Goal: Task Accomplishment & Management: Complete application form

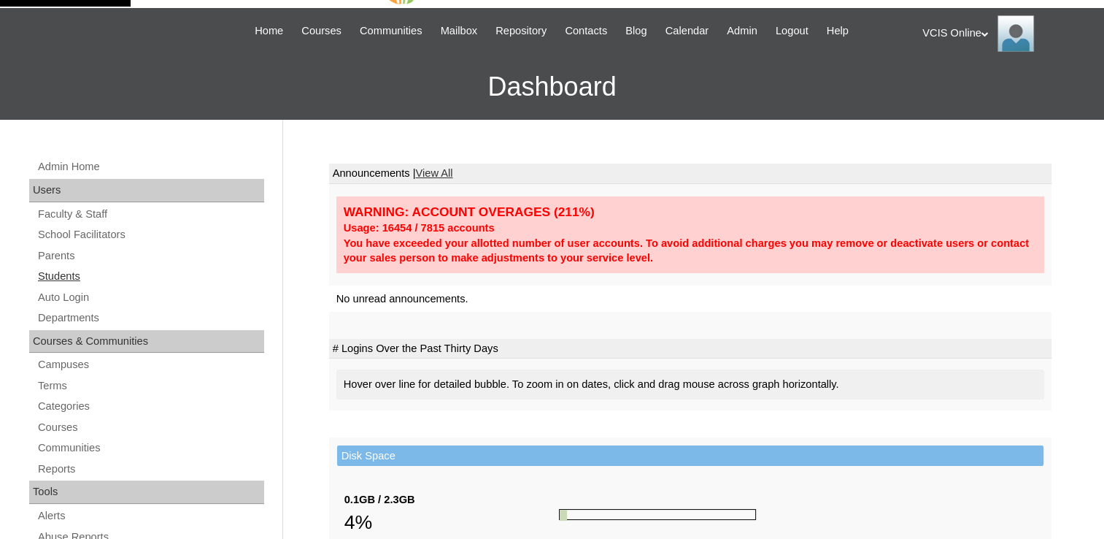
scroll to position [73, 0]
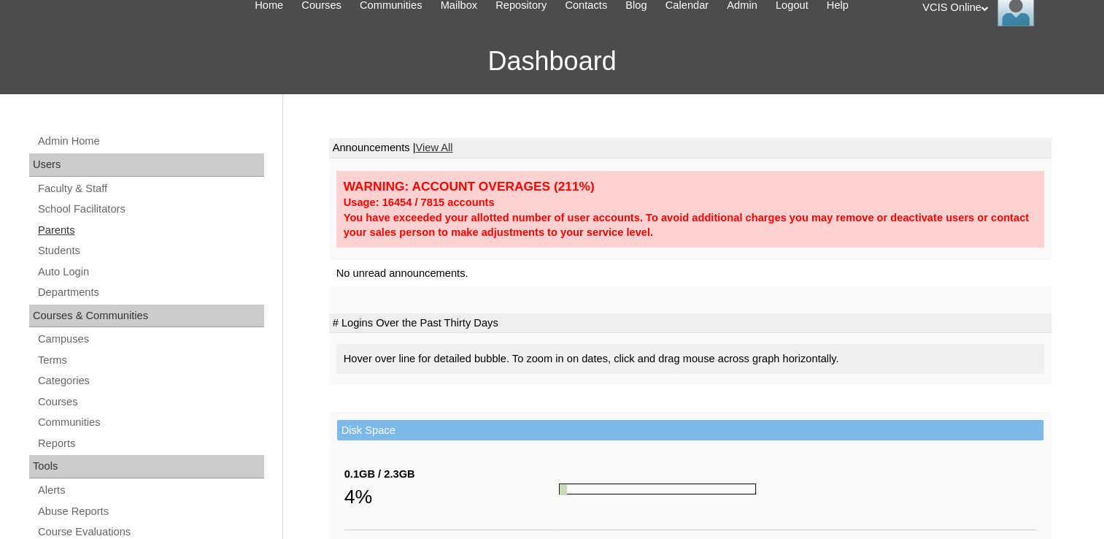
click at [67, 229] on link "Parents" at bounding box center [150, 230] width 228 height 18
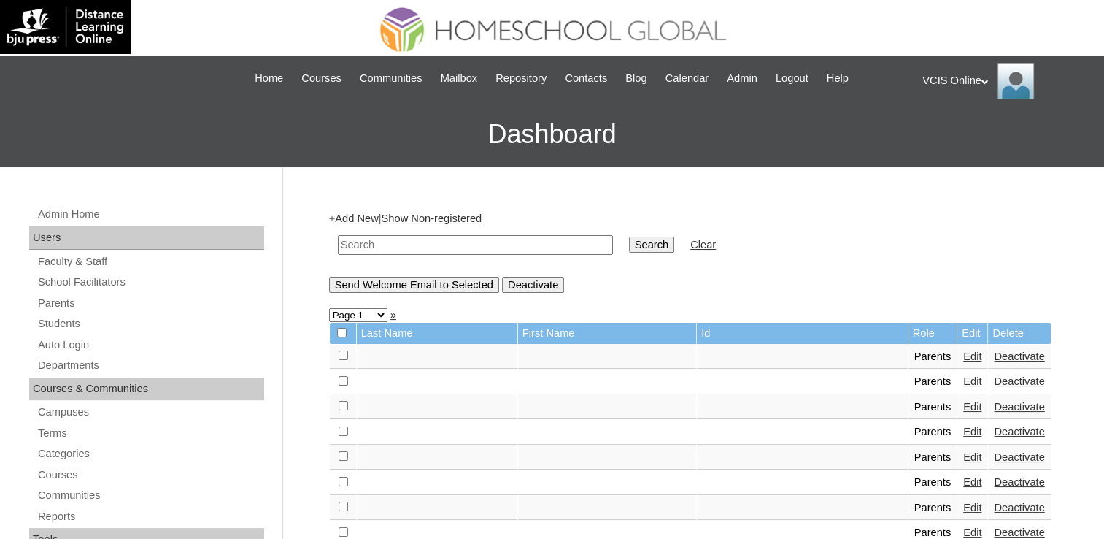
click at [368, 218] on link "Add New" at bounding box center [356, 218] width 43 height 12
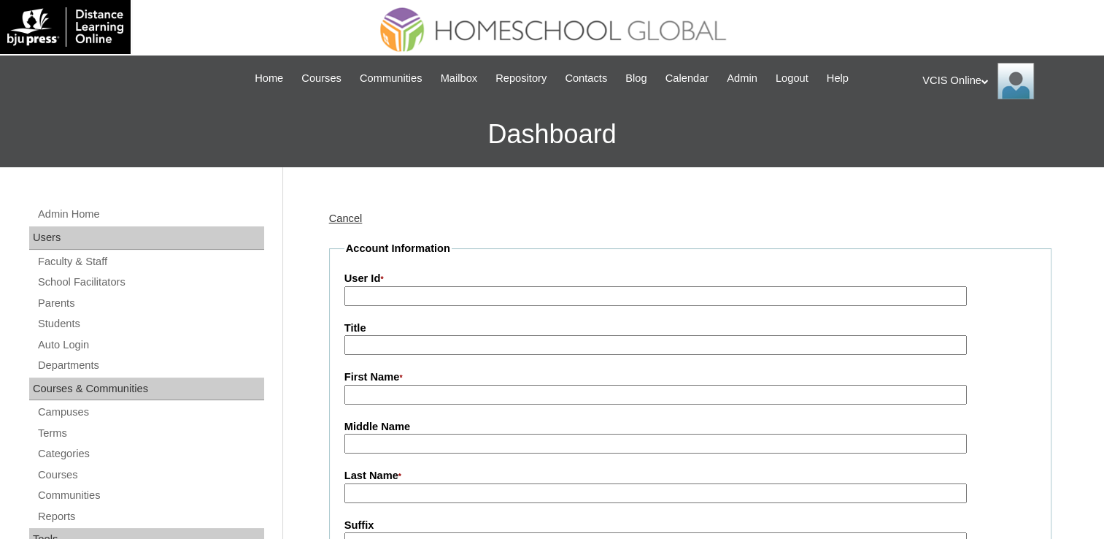
drag, startPoint x: 409, startPoint y: 303, endPoint x: 409, endPoint y: 291, distance: 12.4
click at [409, 291] on input "User Id *" at bounding box center [656, 296] width 623 height 20
paste input "VCIS023-7B-PA2025 mbustos2025 mBassD"
drag, startPoint x: 442, startPoint y: 298, endPoint x: 706, endPoint y: 314, distance: 264.7
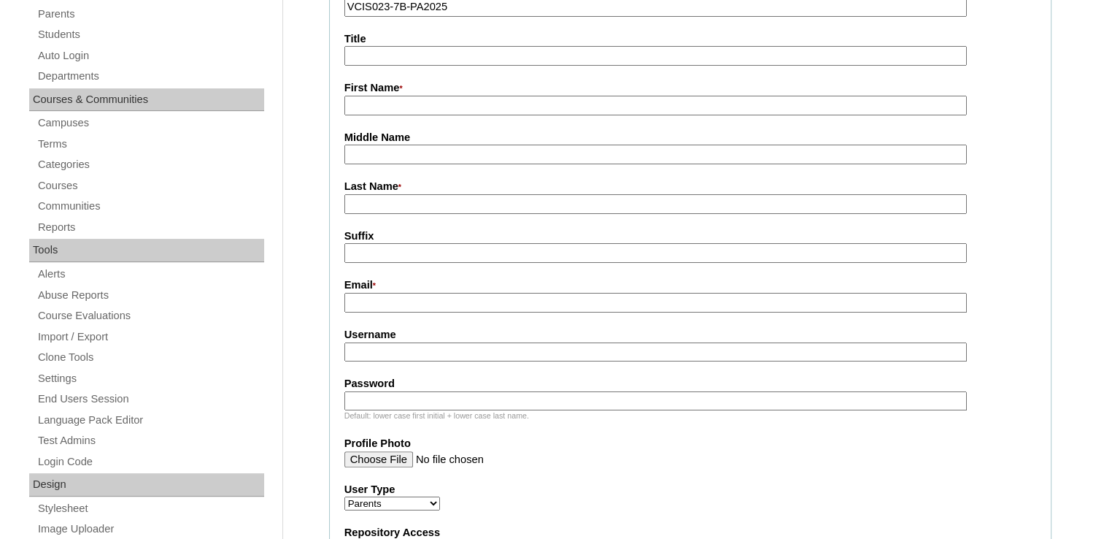
scroll to position [292, 0]
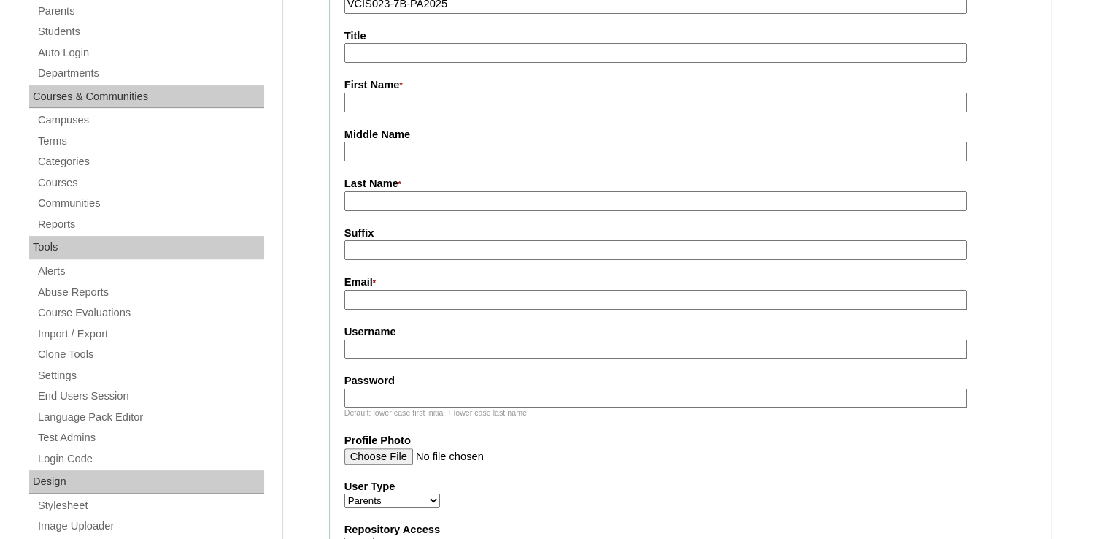
type input "VCIS023-7B-PA2025"
click at [355, 339] on input "Username" at bounding box center [656, 349] width 623 height 20
paste input "mbustos2025 mBassD"
drag, startPoint x: 369, startPoint y: 345, endPoint x: 303, endPoint y: 338, distance: 66.0
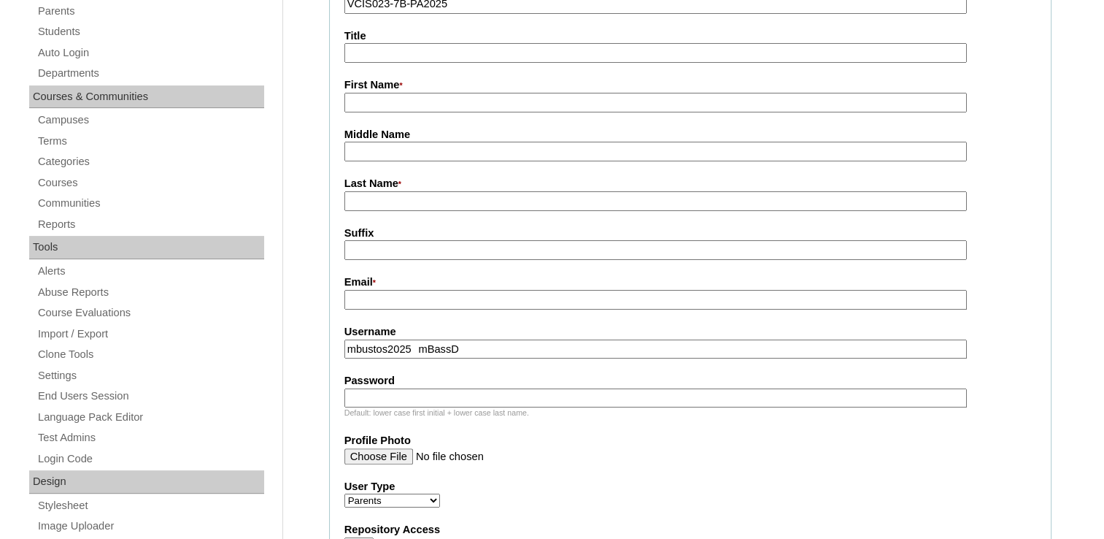
drag, startPoint x: 520, startPoint y: 339, endPoint x: 417, endPoint y: 364, distance: 106.8
click at [417, 364] on fieldset "Account Information User Id * VCIS023-7B-PA2025 Title First Name * Middle Name …" at bounding box center [690, 413] width 723 height 928
type input "mbustos2025"
click at [410, 396] on input "Password" at bounding box center [656, 398] width 623 height 20
paste input "mBassD"
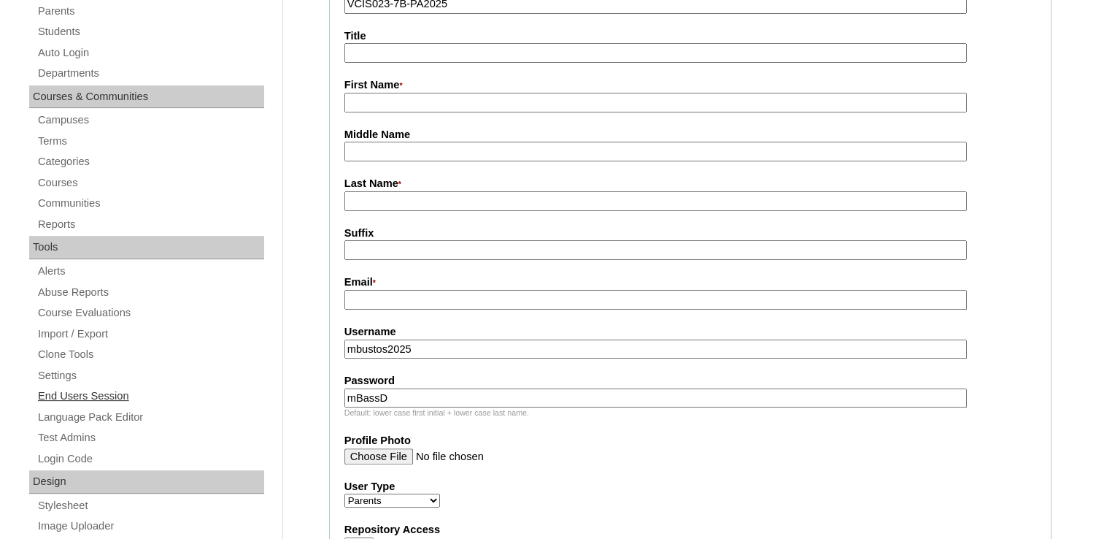
drag, startPoint x: 365, startPoint y: 393, endPoint x: 231, endPoint y: 392, distance: 134.3
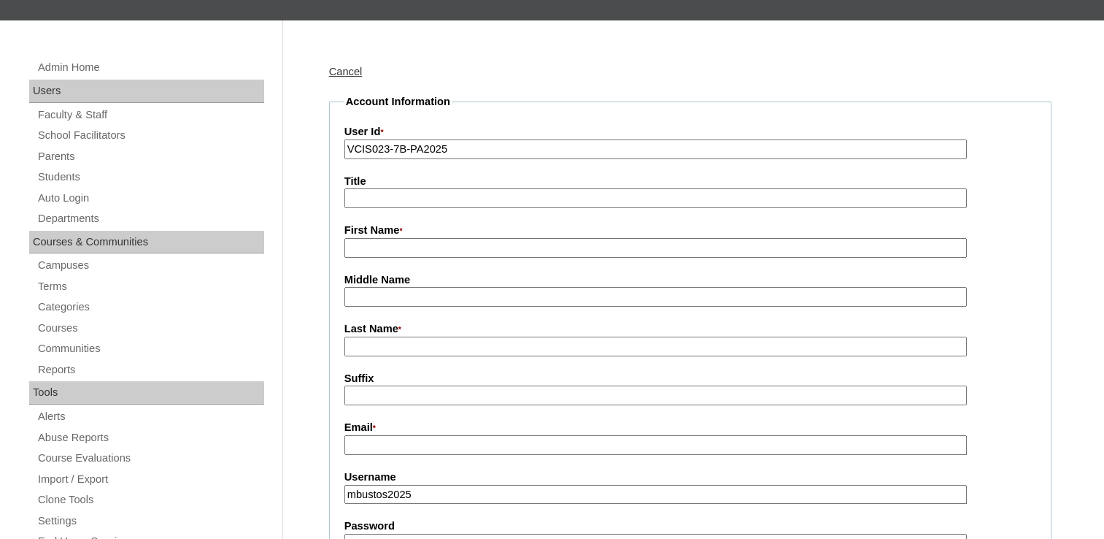
scroll to position [146, 0]
type input "mBassD"
click at [401, 196] on input "Title" at bounding box center [656, 199] width 623 height 20
click at [356, 247] on input "First Name *" at bounding box center [656, 249] width 623 height 20
type input "Myrrh"
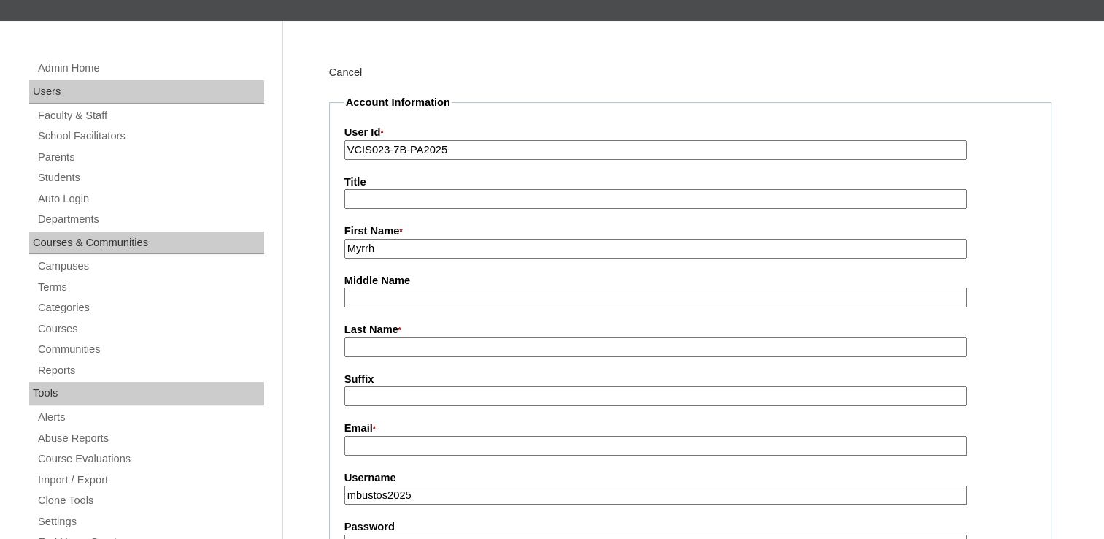
click at [400, 299] on input "Middle Name" at bounding box center [656, 298] width 623 height 20
type input "Paulino"
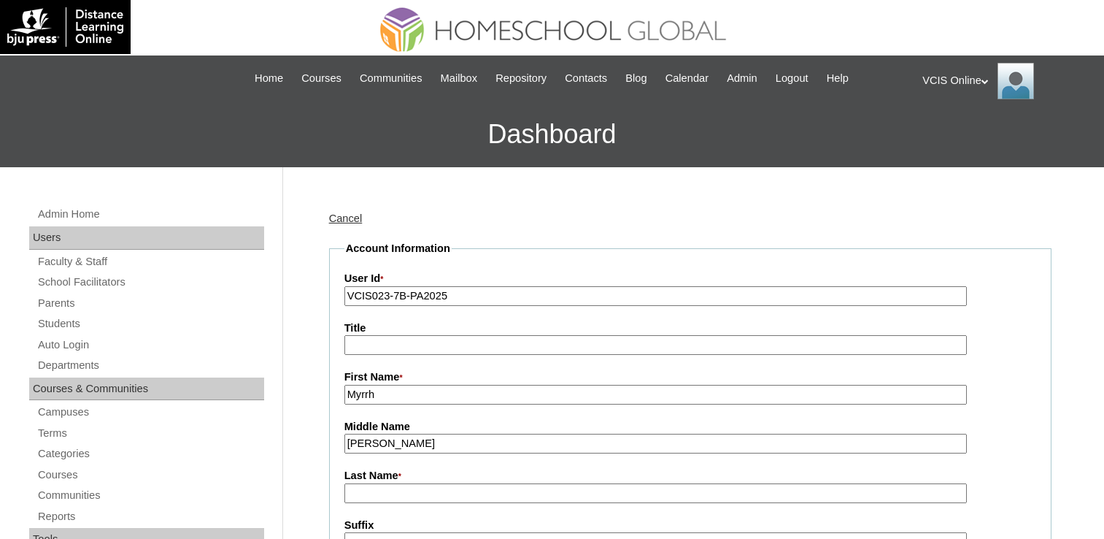
scroll to position [128, 0]
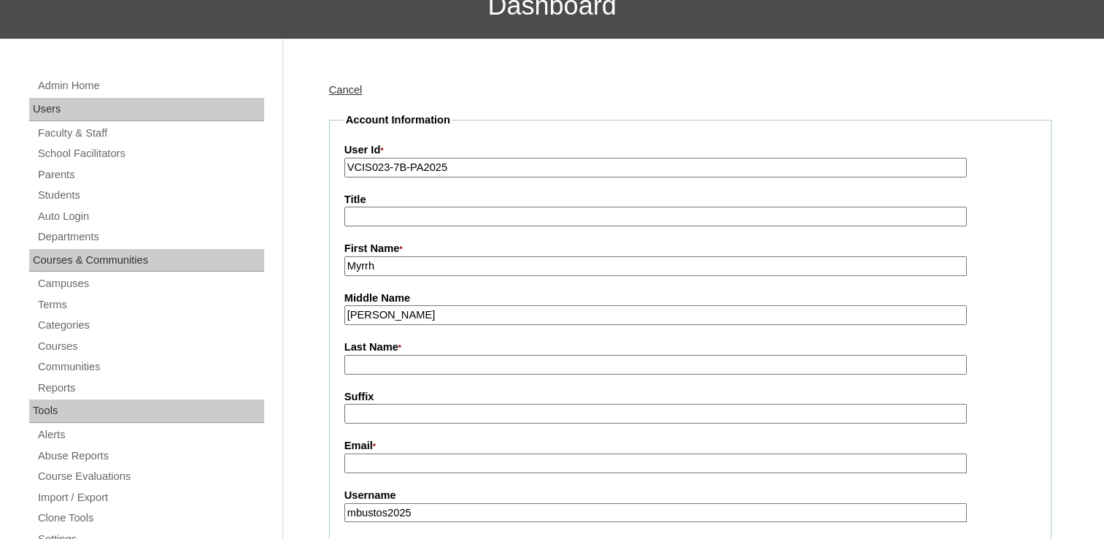
click at [413, 361] on input "Last Name *" at bounding box center [656, 365] width 623 height 20
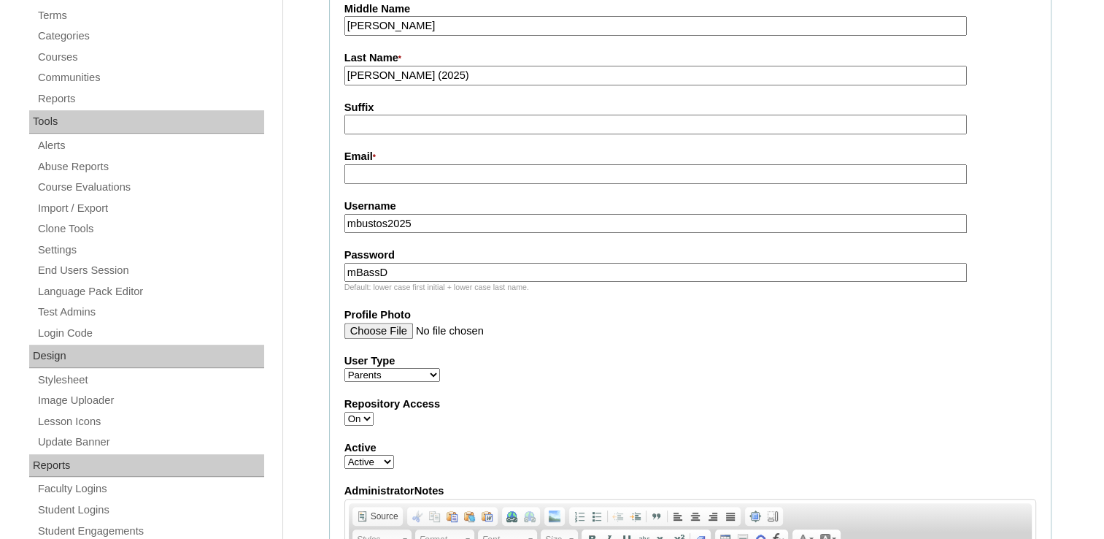
scroll to position [420, 0]
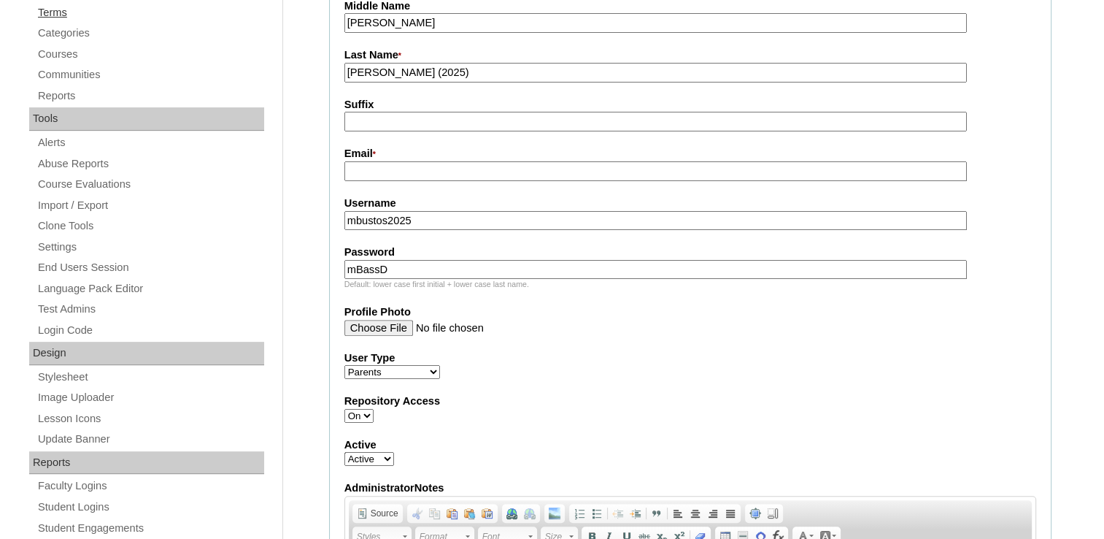
type input "[PERSON_NAME] (2025)"
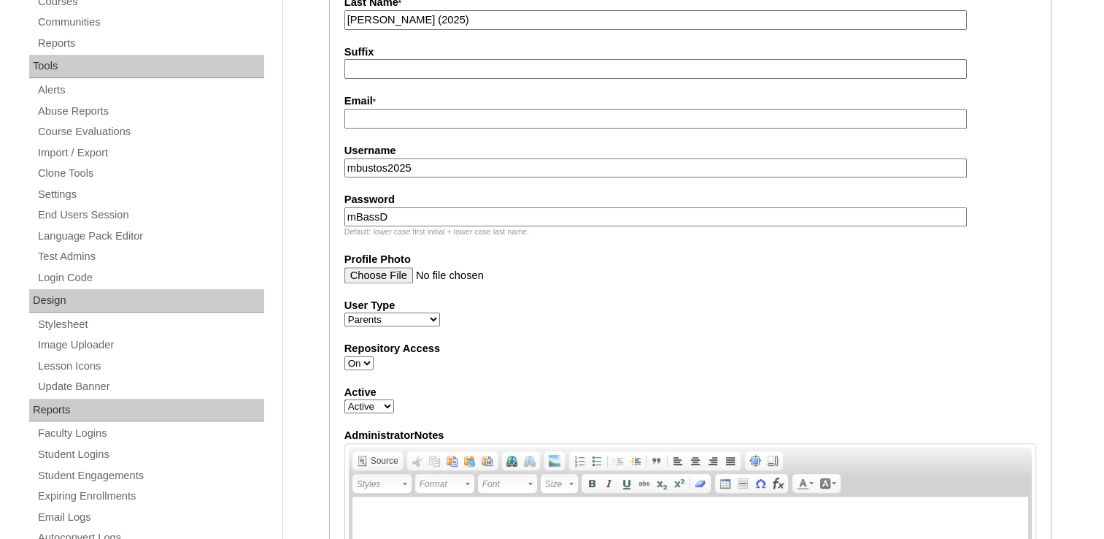
scroll to position [347, 0]
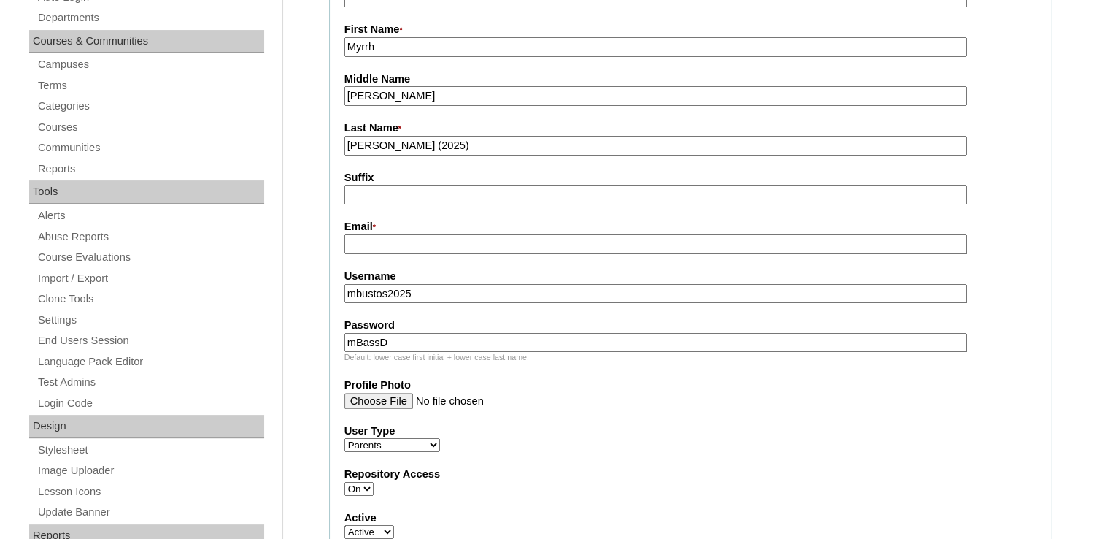
click at [381, 244] on input "Email *" at bounding box center [656, 244] width 623 height 20
click at [385, 239] on input "Email *" at bounding box center [656, 244] width 623 height 20
paste input "louisebustos@gmail.com 639173989391"
drag, startPoint x: 466, startPoint y: 242, endPoint x: 627, endPoint y: 249, distance: 160.8
click at [627, 249] on fieldset "Account Information User Id * VCIS023-7B-PA2025 Title First Name * Myrrh Middle…" at bounding box center [690, 357] width 723 height 928
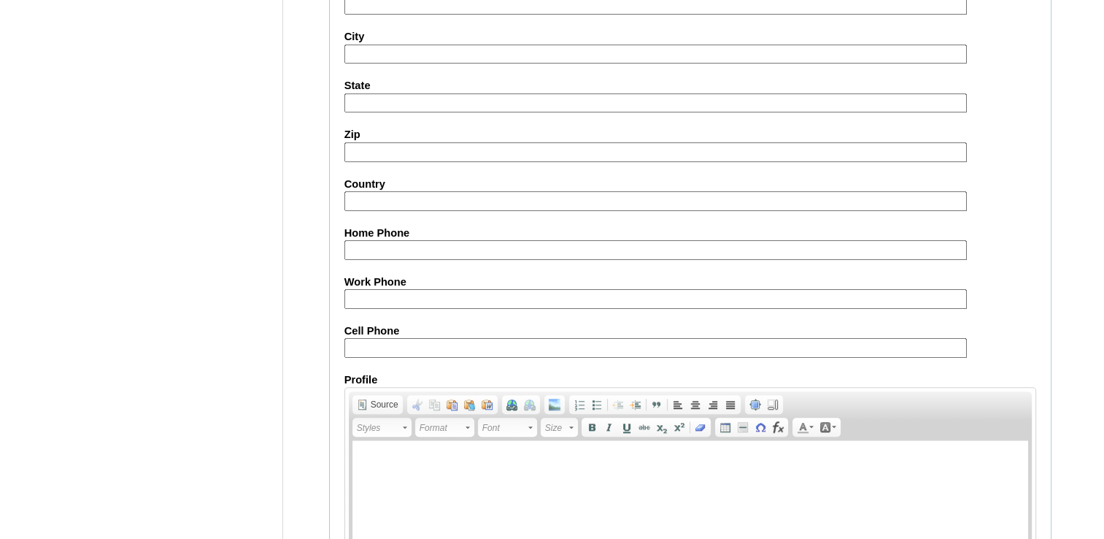
scroll to position [1416, 0]
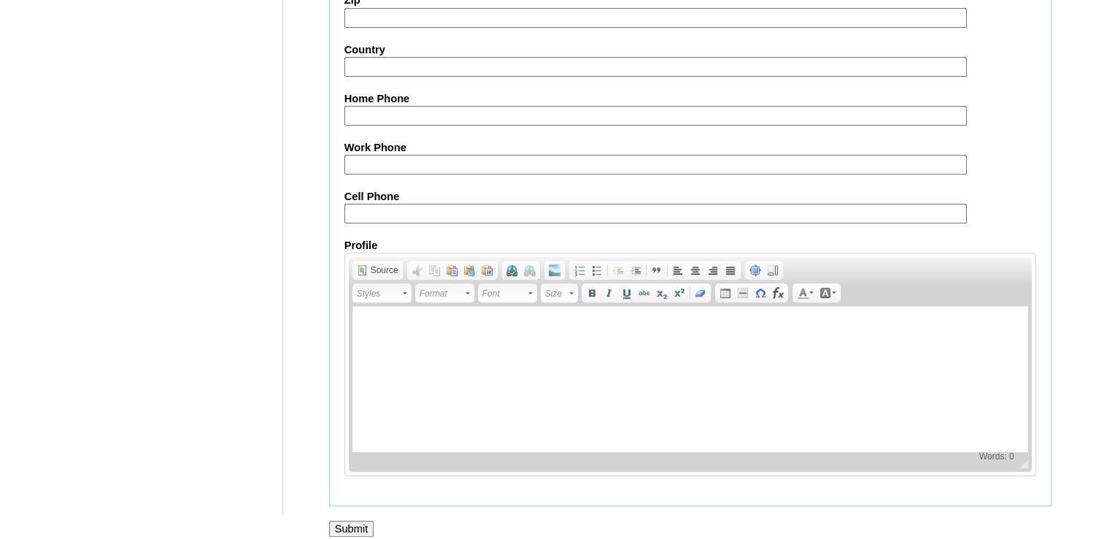
type input "louisebustos@gmail.com"
click at [379, 209] on input "Cell Phone" at bounding box center [656, 214] width 623 height 20
paste input "639173989391"
drag, startPoint x: 370, startPoint y: 206, endPoint x: 134, endPoint y: 195, distance: 236.8
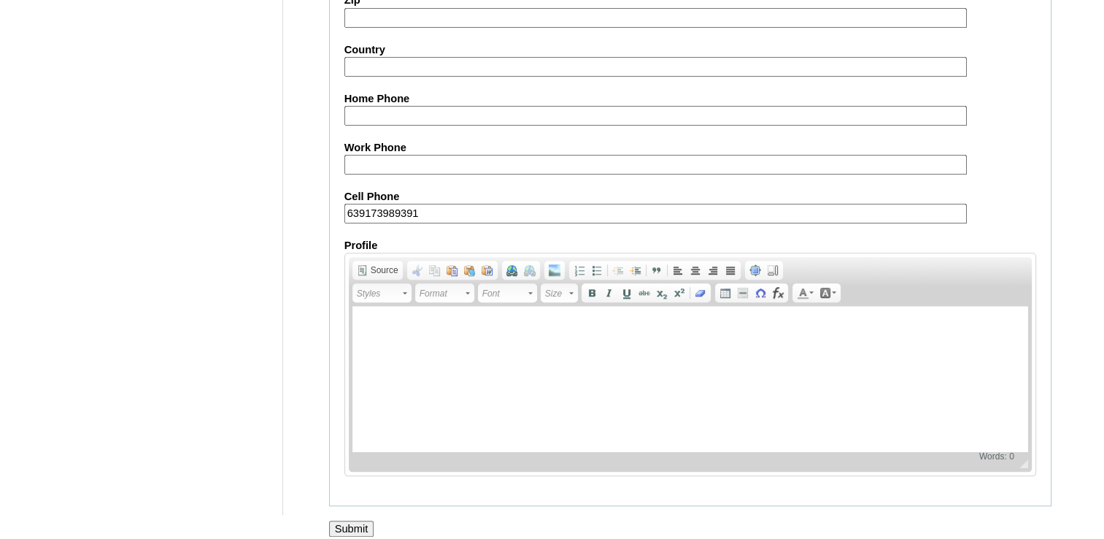
type input "639173989391"
click at [360, 520] on input "Submit" at bounding box center [351, 528] width 45 height 16
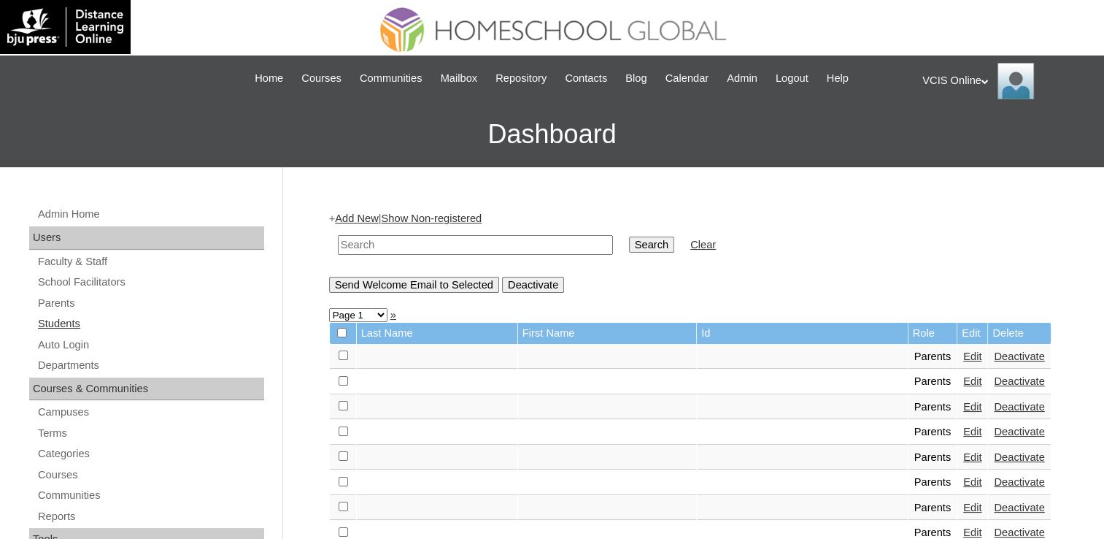
click at [64, 323] on link "Students" at bounding box center [150, 324] width 228 height 18
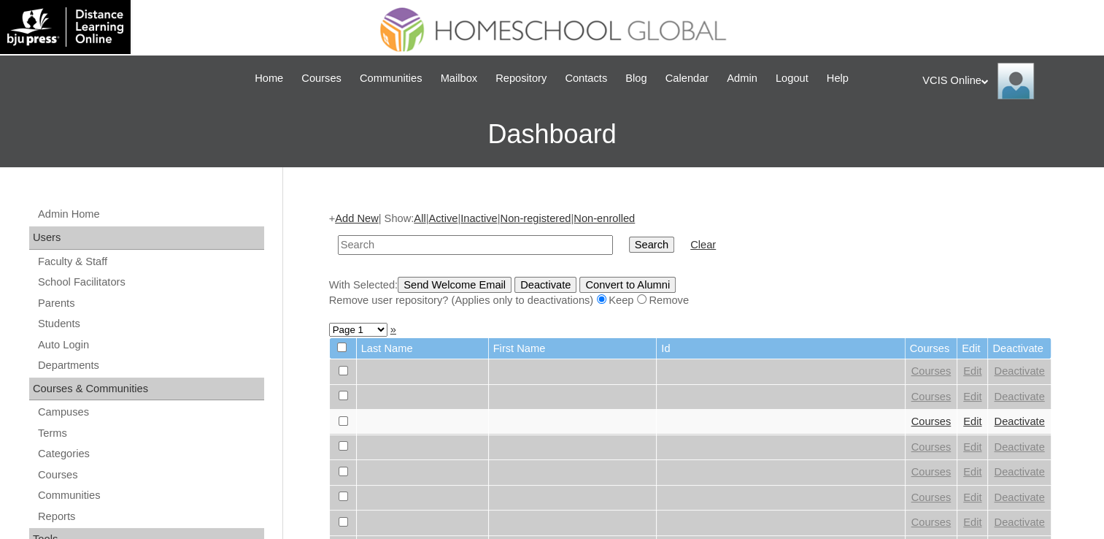
click at [350, 218] on link "Add New" at bounding box center [356, 218] width 43 height 12
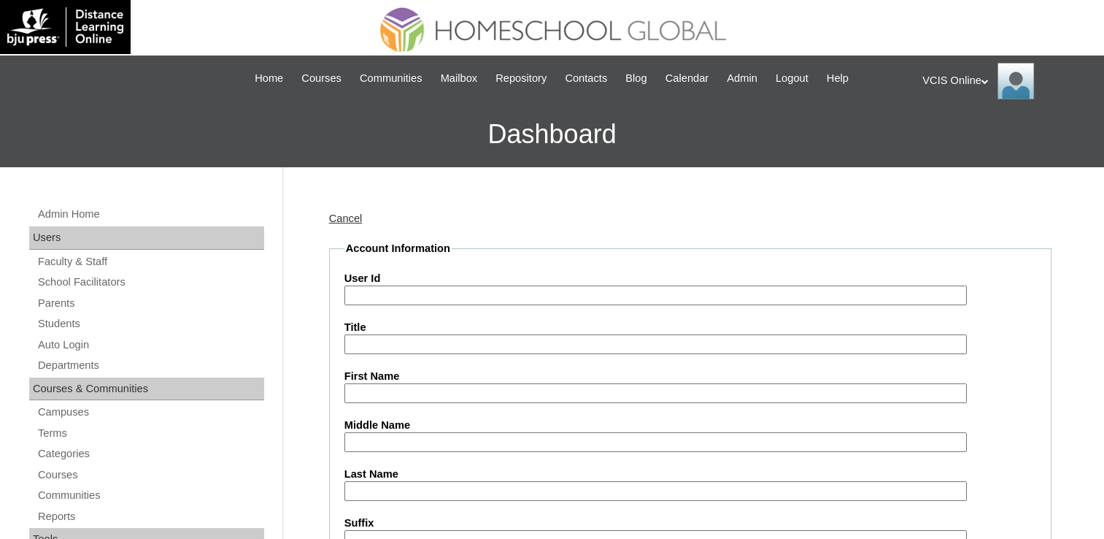
drag, startPoint x: 28, startPoint y: 354, endPoint x: 374, endPoint y: 299, distance: 350.4
click at [374, 299] on input "User Id" at bounding box center [656, 295] width 623 height 20
paste input "VCIS026-7B-SA2025 halley.bustos2025 nHeabD"
drag, startPoint x: 445, startPoint y: 300, endPoint x: 712, endPoint y: 323, distance: 268.1
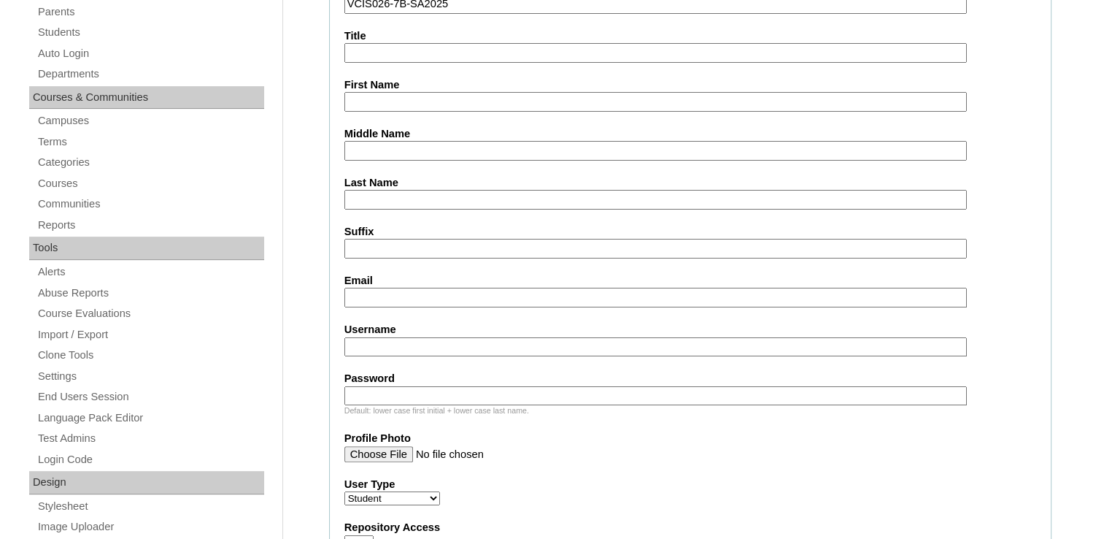
scroll to position [292, 0]
type input "VCIS026-7B-SA2025"
click at [374, 296] on input "Email" at bounding box center [656, 297] width 623 height 20
click at [368, 339] on input "Username" at bounding box center [656, 347] width 623 height 20
paste input "halley.bustos2025 nHeabD"
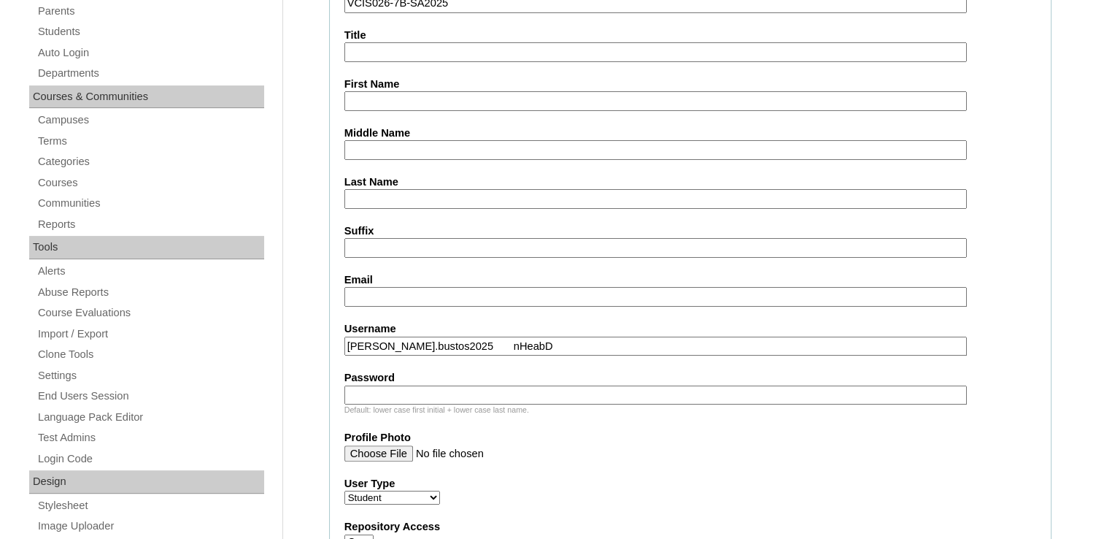
drag, startPoint x: 347, startPoint y: 340, endPoint x: 369, endPoint y: 342, distance: 22.7
click at [369, 342] on input "halley.bustos2025 nHeabD" at bounding box center [656, 347] width 623 height 20
drag, startPoint x: 433, startPoint y: 341, endPoint x: 549, endPoint y: 343, distance: 116.1
click at [549, 343] on input "halley.bustos2025 nHeabD" at bounding box center [656, 347] width 623 height 20
type input "halley.bustos2025"
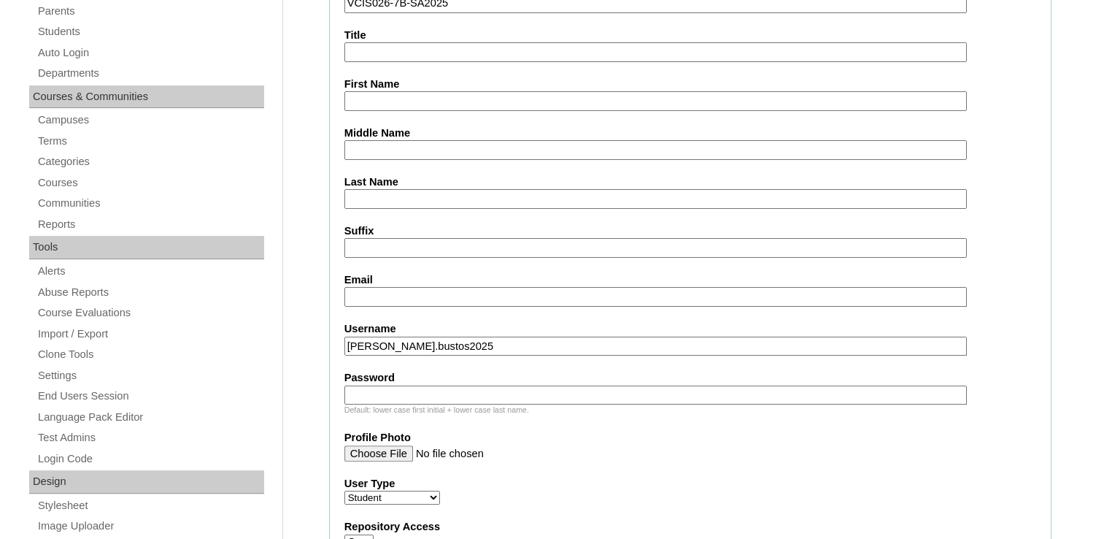
click at [380, 385] on input "Password" at bounding box center [656, 395] width 623 height 20
paste input "nHeabD"
drag, startPoint x: 368, startPoint y: 395, endPoint x: 237, endPoint y: 385, distance: 131.7
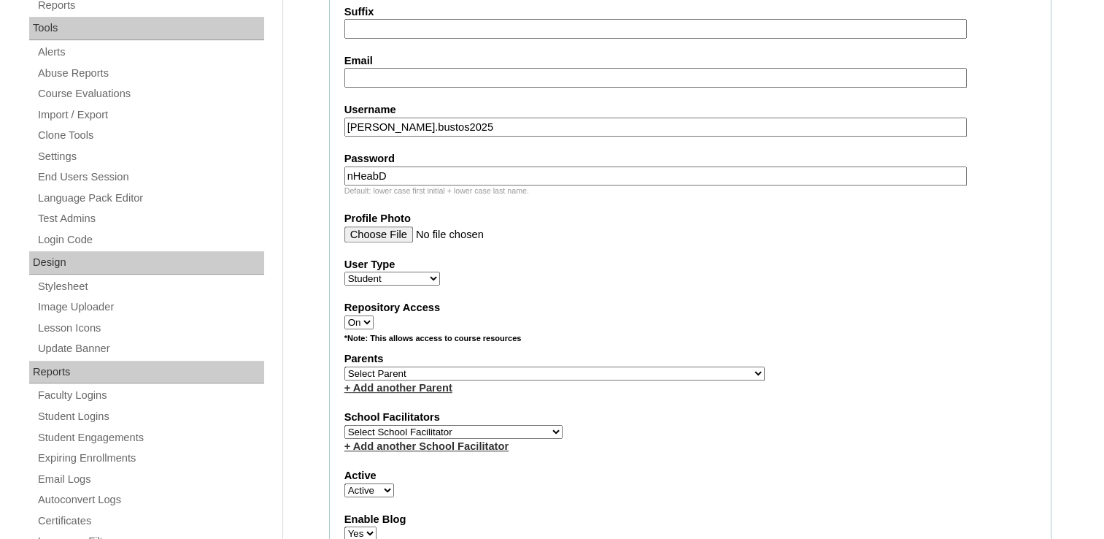
scroll to position [219, 0]
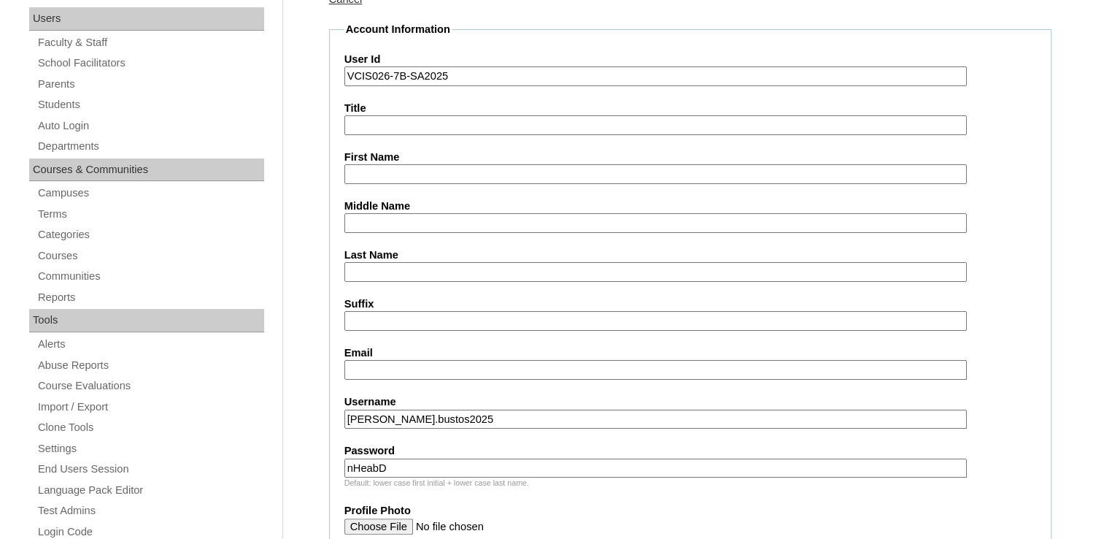
type input "nHeabD"
drag, startPoint x: 382, startPoint y: 381, endPoint x: 368, endPoint y: 364, distance: 22.3
click at [368, 364] on input "Email" at bounding box center [656, 370] width 623 height 20
paste input "louisebustos@gmail.com"
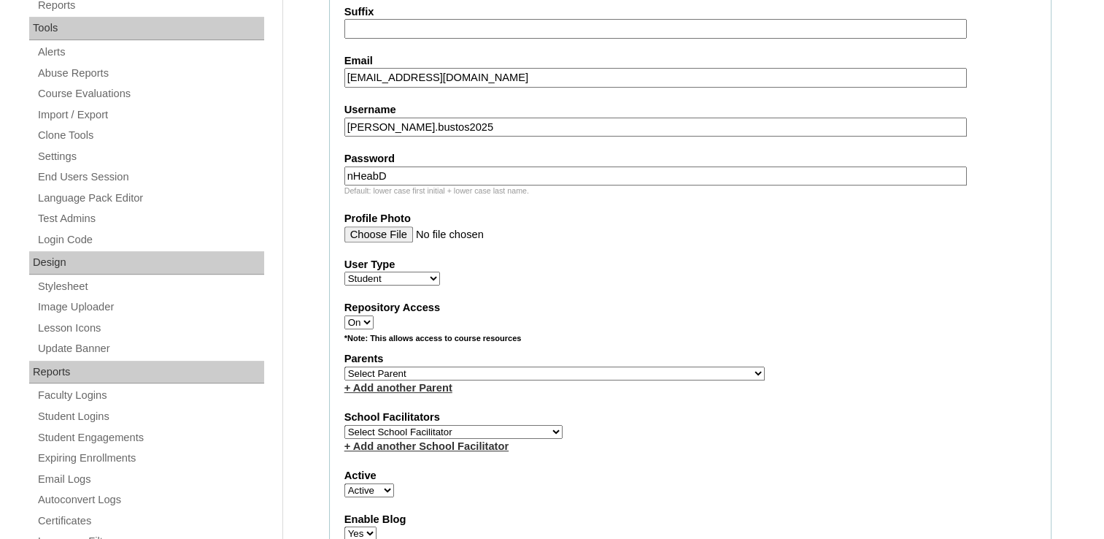
scroll to position [584, 0]
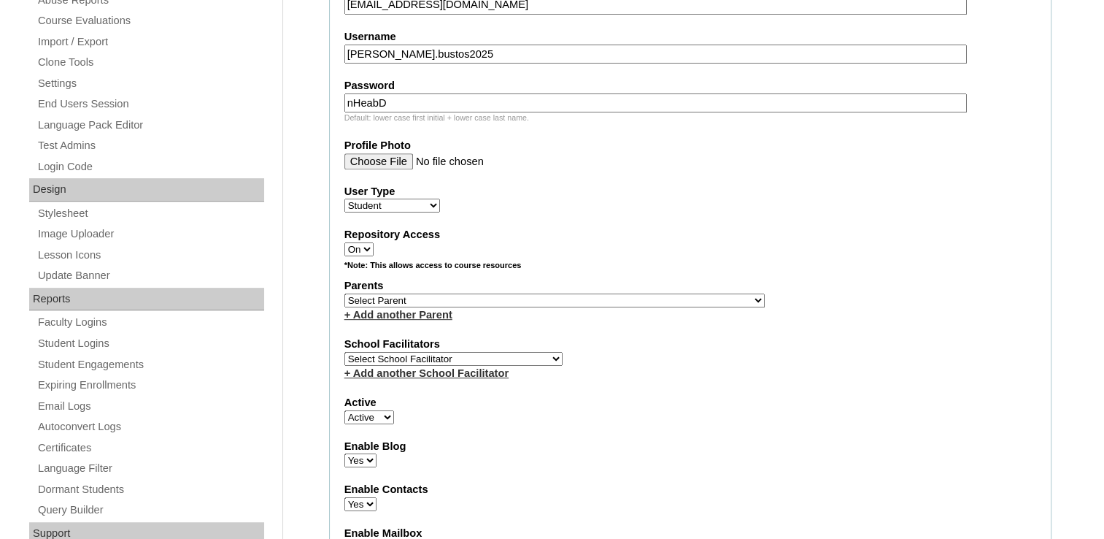
type input "louisebustos@gmail.com"
click at [380, 293] on select "Select Parent , , , , , , , , , , , , , , , , , , , , , , , , , , , , , , , , ,…" at bounding box center [555, 300] width 420 height 14
select select "43566"
click at [345, 293] on select "Select Parent , , , , , , , , , , , , , , , , , , , , , , , , , , , , , , , , ,…" at bounding box center [555, 300] width 420 height 14
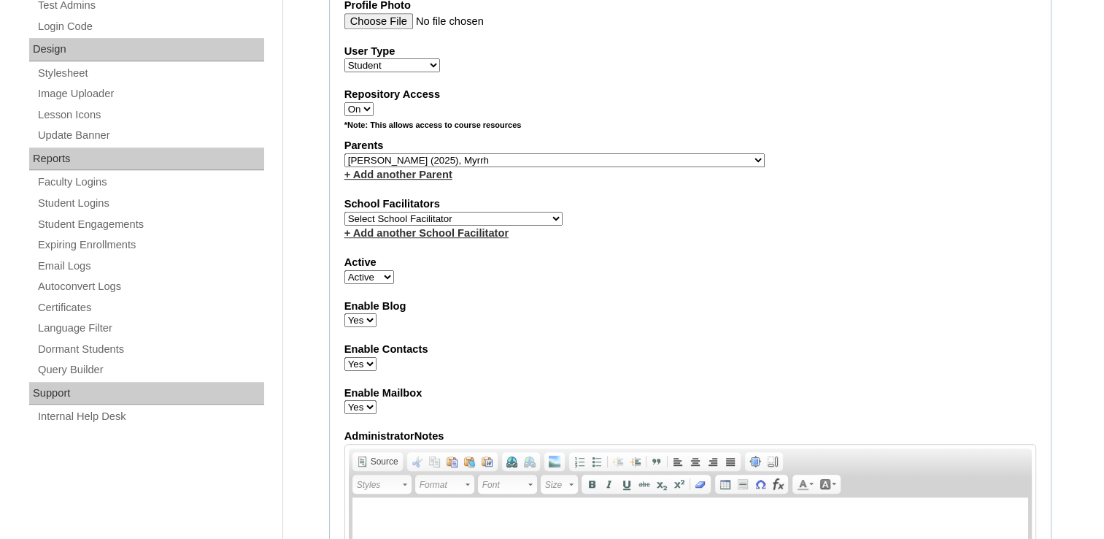
scroll to position [730, 0]
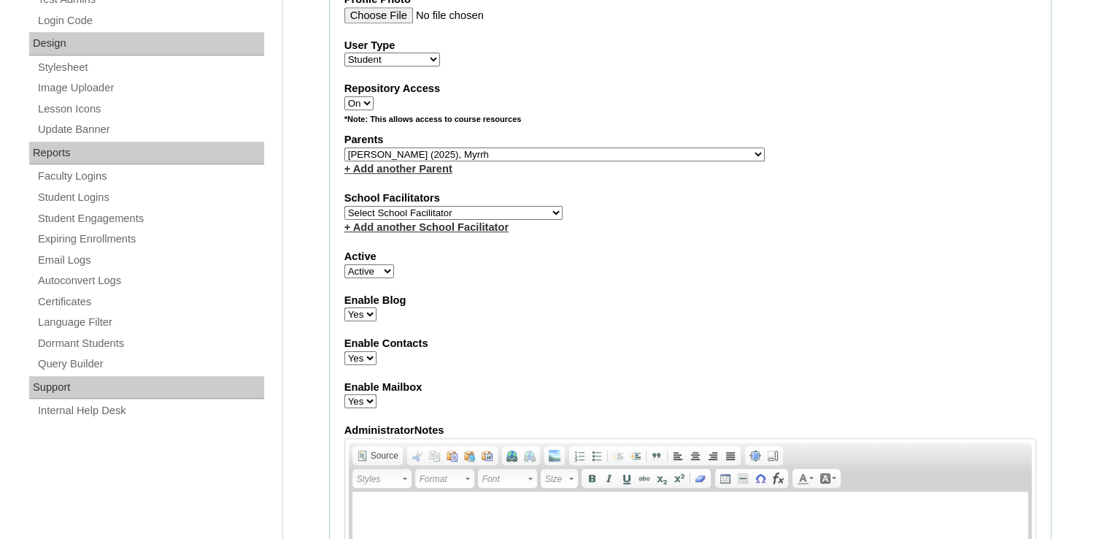
click at [367, 207] on select "Select School Facilitator Norman Añain Ruffa Abadijas Mary Abella Gloryfe Abion…" at bounding box center [454, 213] width 218 height 14
select select "42180"
click at [345, 206] on select "Select School Facilitator Norman Añain Ruffa Abadijas Mary Abella Gloryfe Abion…" at bounding box center [454, 213] width 218 height 14
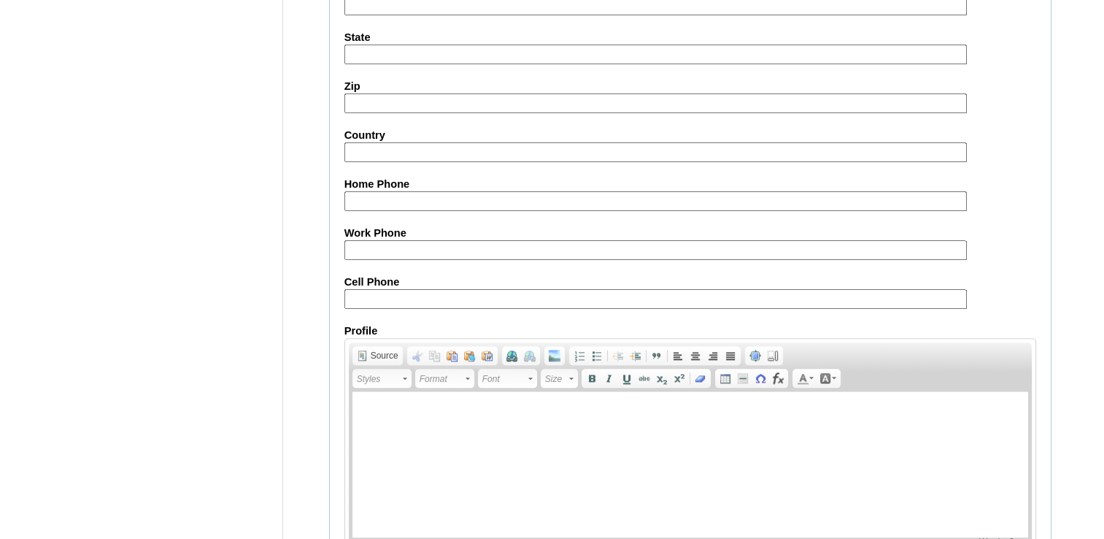
scroll to position [1606, 0]
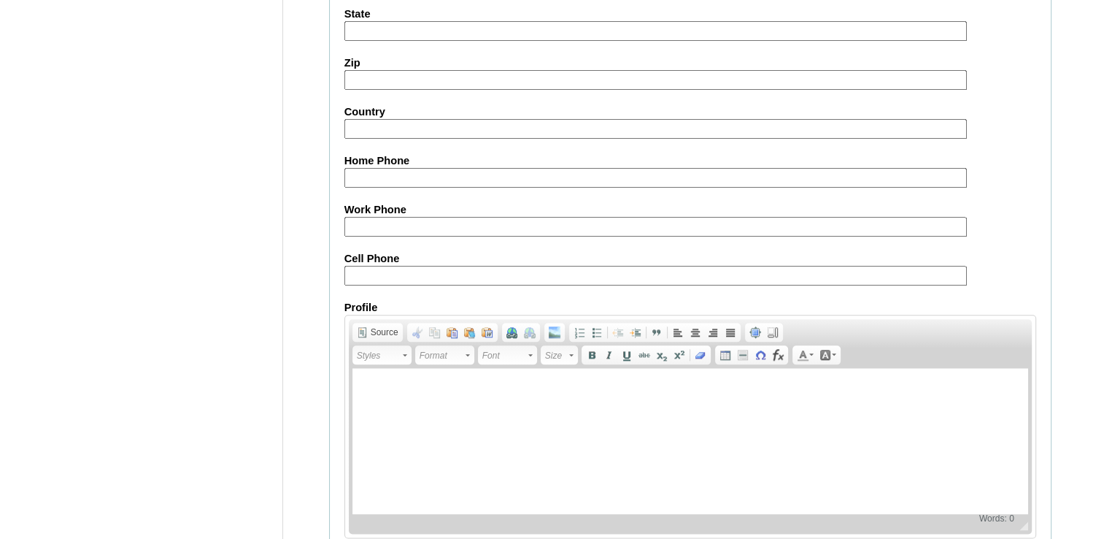
click at [363, 266] on input "Cell Phone" at bounding box center [656, 276] width 623 height 20
paste input "639173989391"
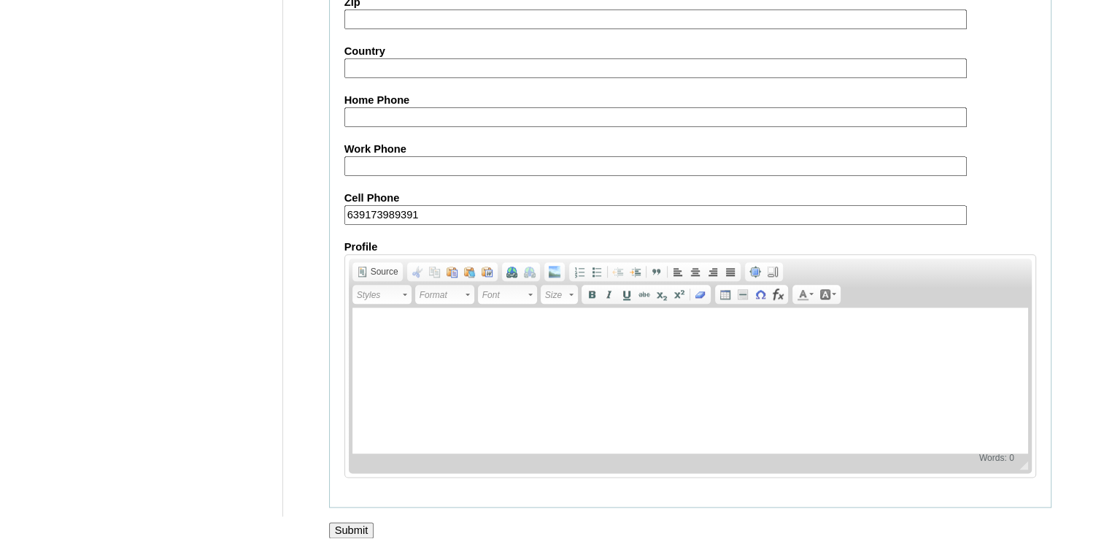
type input "639173989391"
click at [355, 522] on input "Submit" at bounding box center [351, 530] width 45 height 16
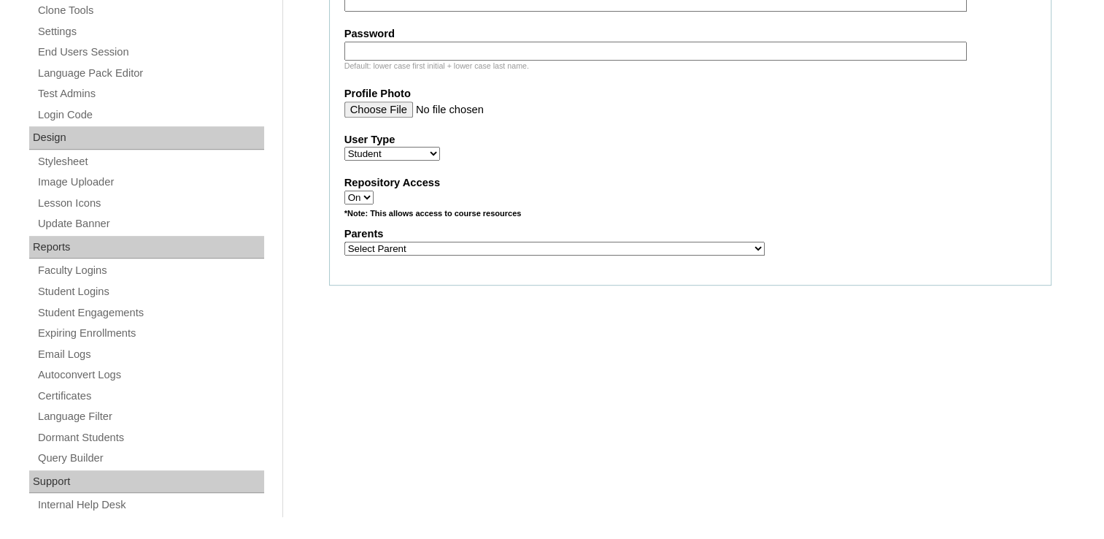
select select "42180"
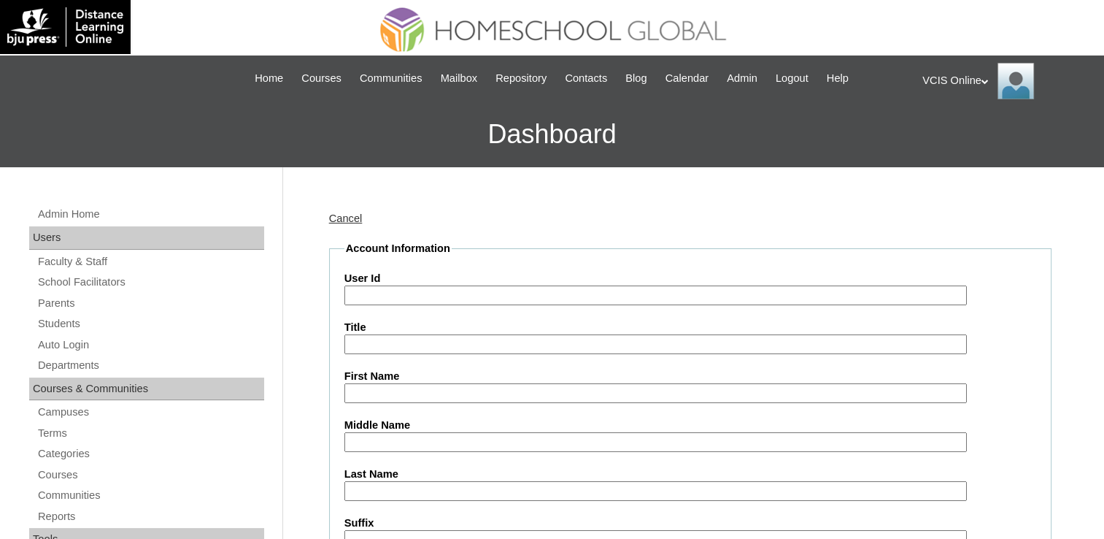
click at [415, 392] on input "First Name" at bounding box center [656, 393] width 623 height 20
type input "Halley Bree"
click at [408, 446] on input "Middle Name" at bounding box center [656, 442] width 623 height 20
type input "Paulino"
click at [475, 485] on input "Last Name" at bounding box center [656, 491] width 623 height 20
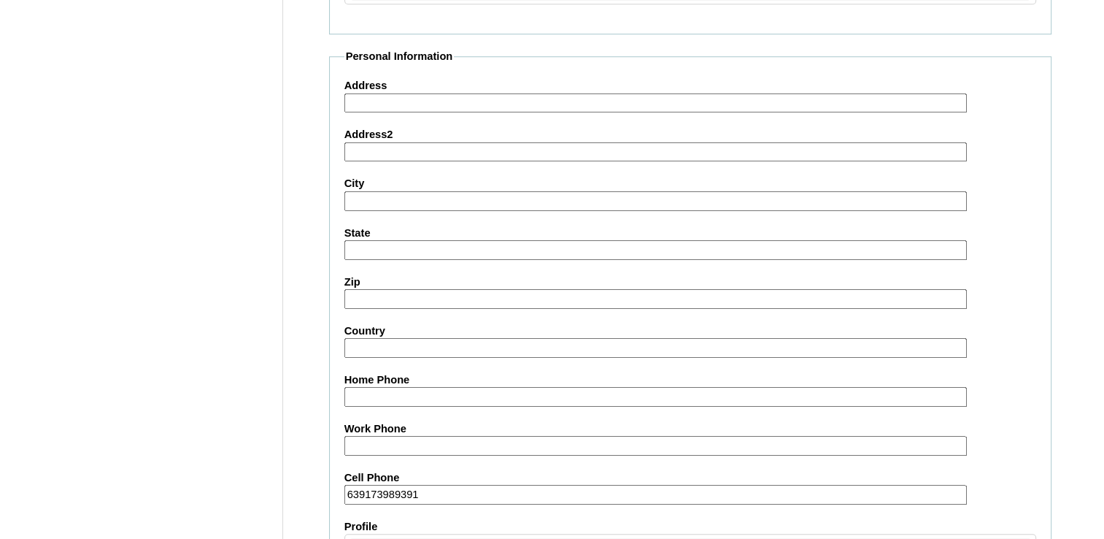
scroll to position [1666, 0]
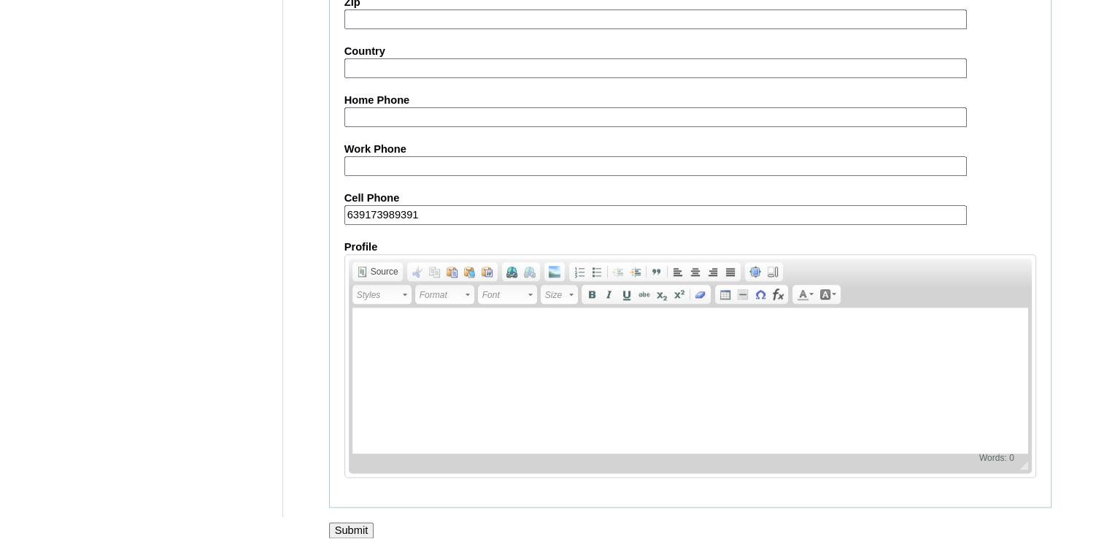
type input "Bustos"
click at [353, 522] on input "Submit" at bounding box center [351, 530] width 45 height 16
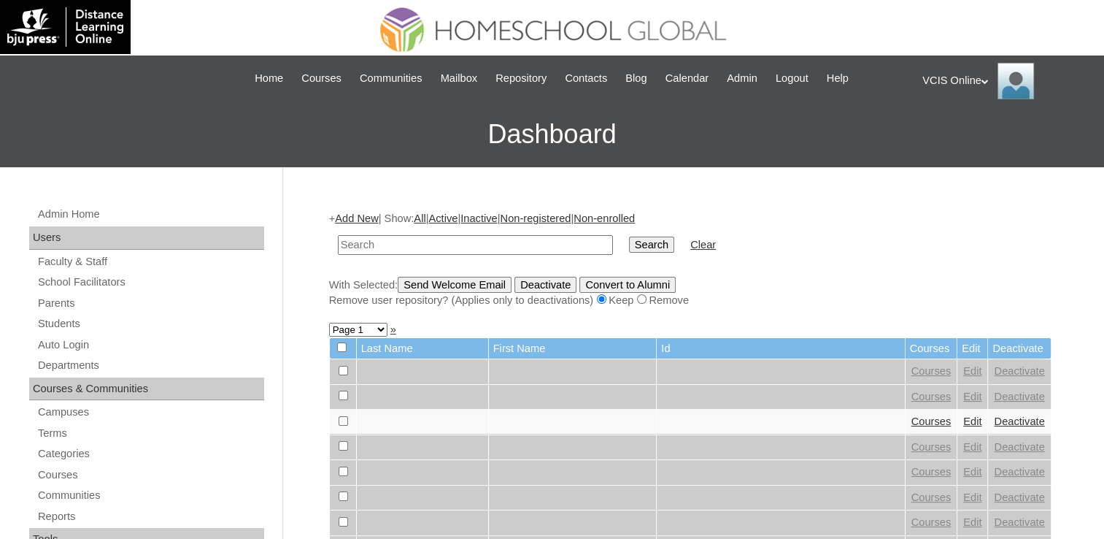
click at [374, 240] on input "text" at bounding box center [475, 245] width 275 height 20
click at [396, 228] on td at bounding box center [476, 245] width 290 height 34
click at [388, 245] on input "text" at bounding box center [475, 245] width 275 height 20
paste input "VCIS026-7B-SA2025"
type input "VCIS026-7B-SA2025"
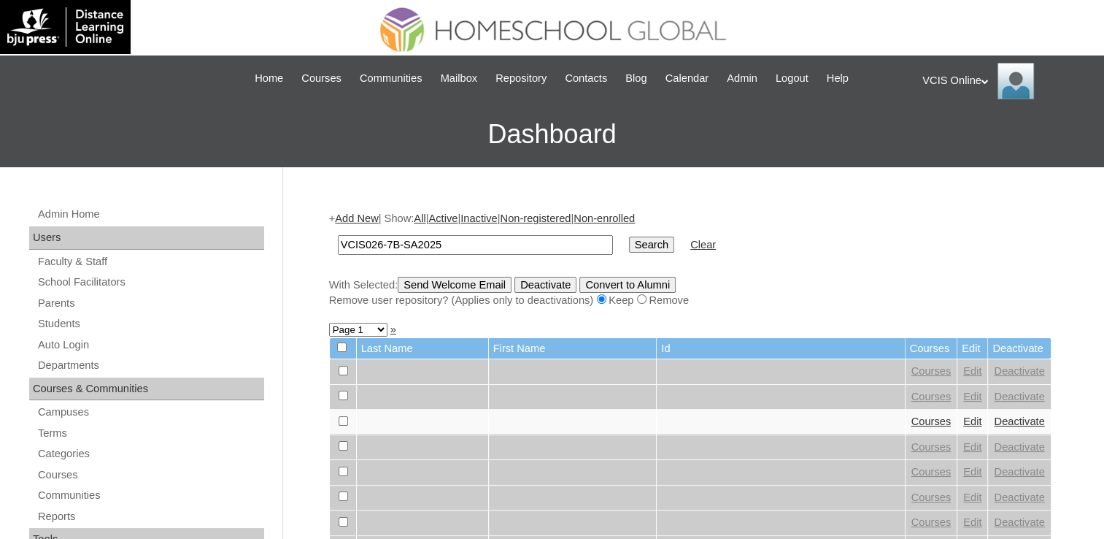
click at [629, 237] on input "Search" at bounding box center [651, 245] width 45 height 16
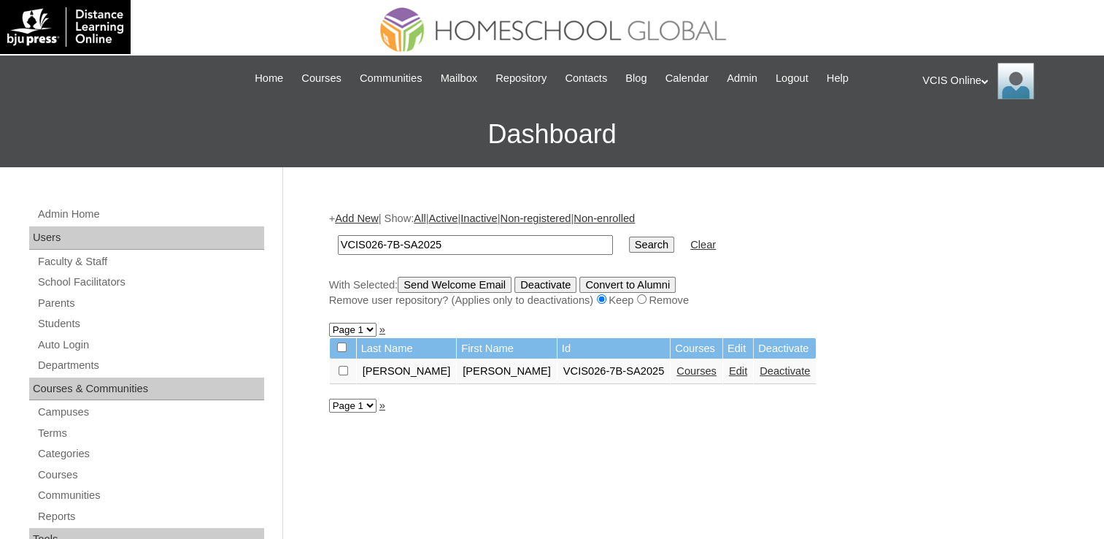
click at [677, 373] on link "Courses" at bounding box center [697, 371] width 40 height 12
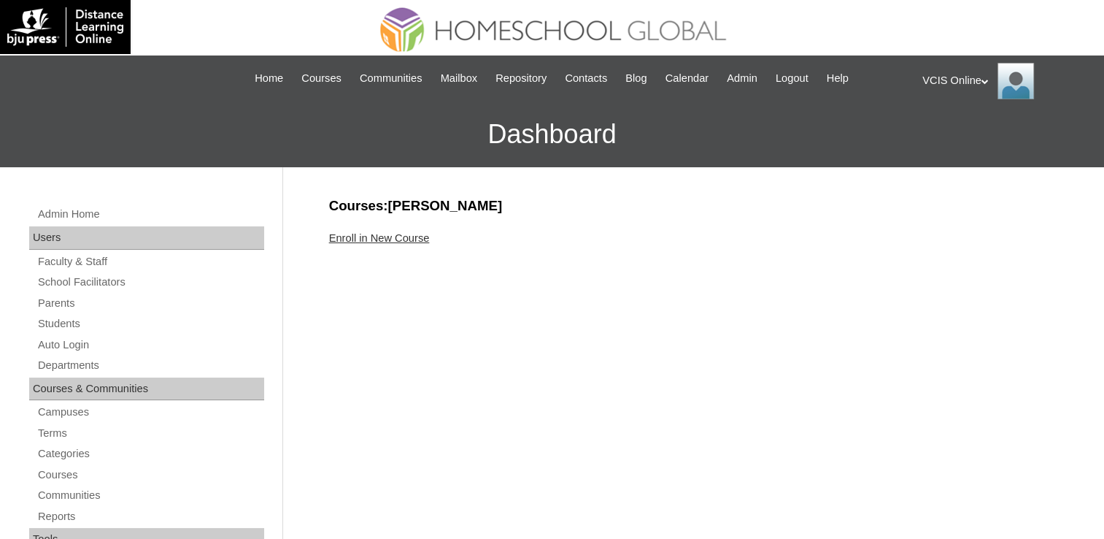
click at [372, 233] on link "Enroll in New Course" at bounding box center [379, 238] width 101 height 12
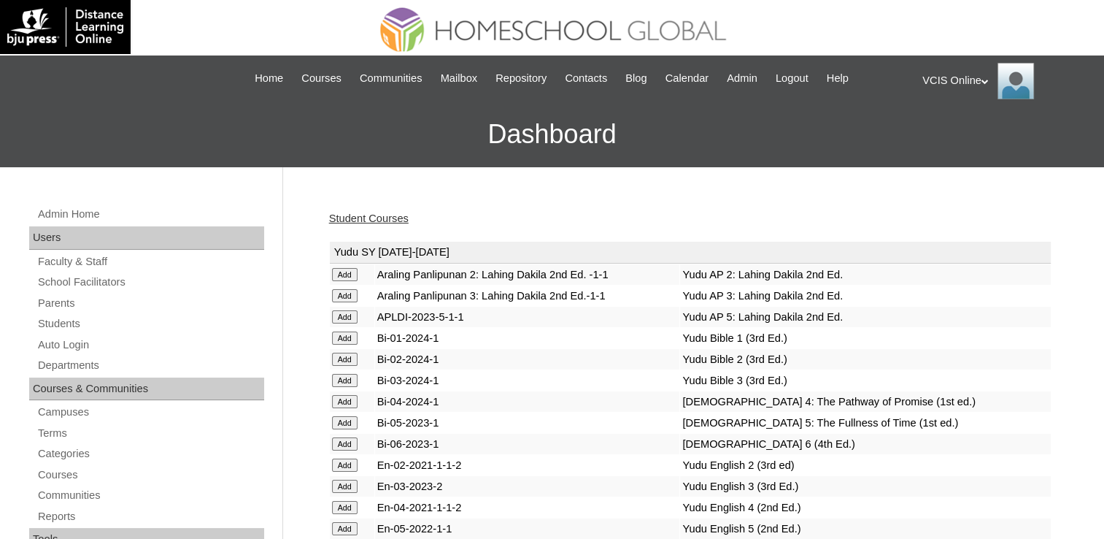
scroll to position [3579, 0]
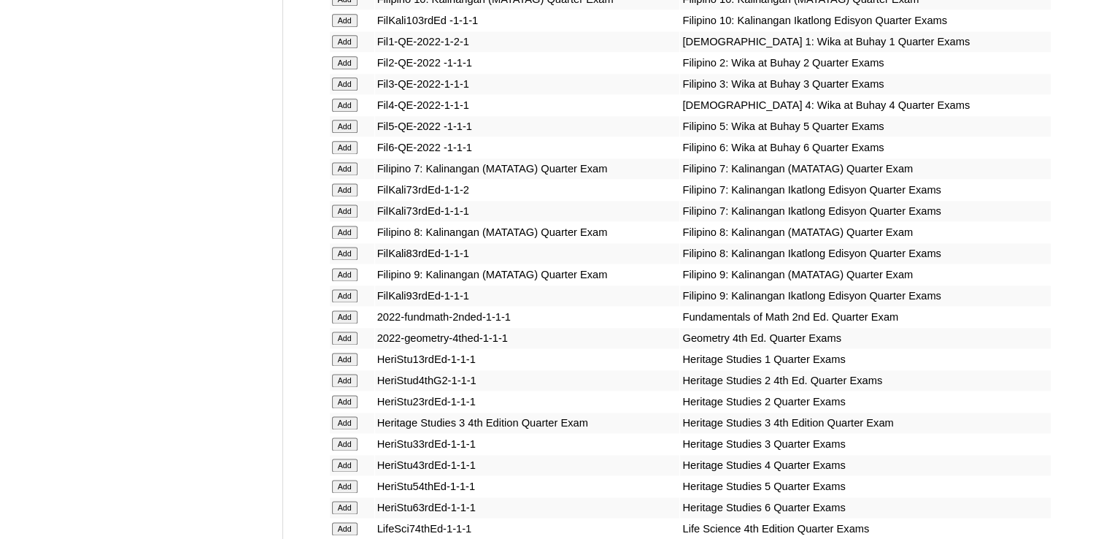
scroll to position [4525, 0]
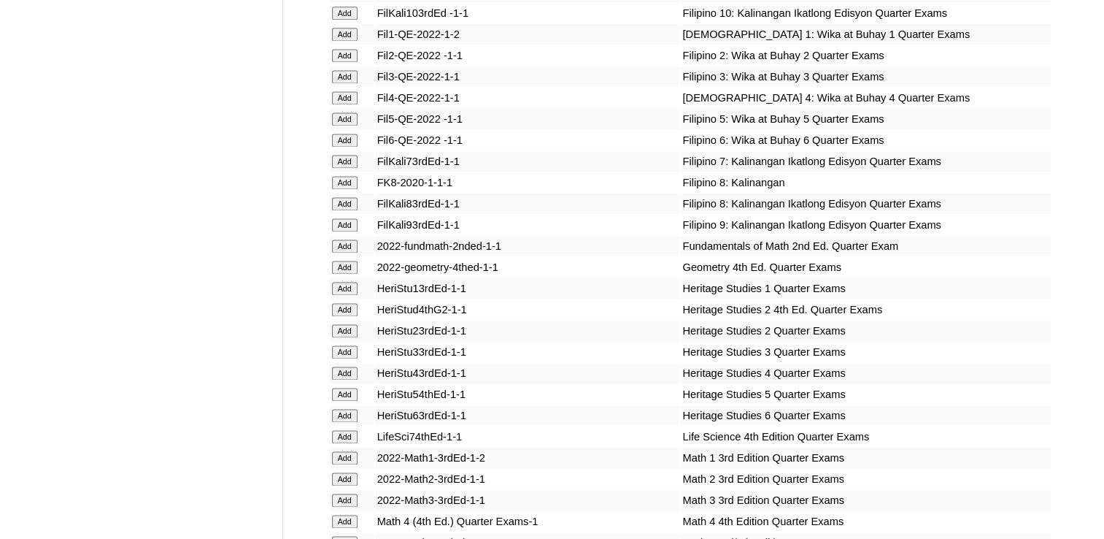
scroll to position [4945, 0]
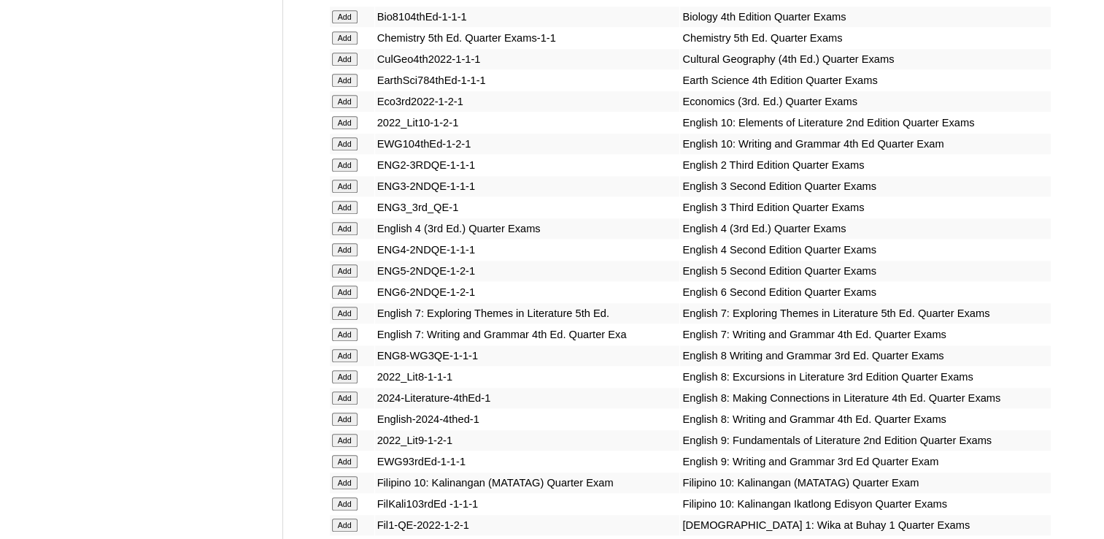
scroll to position [4062, 0]
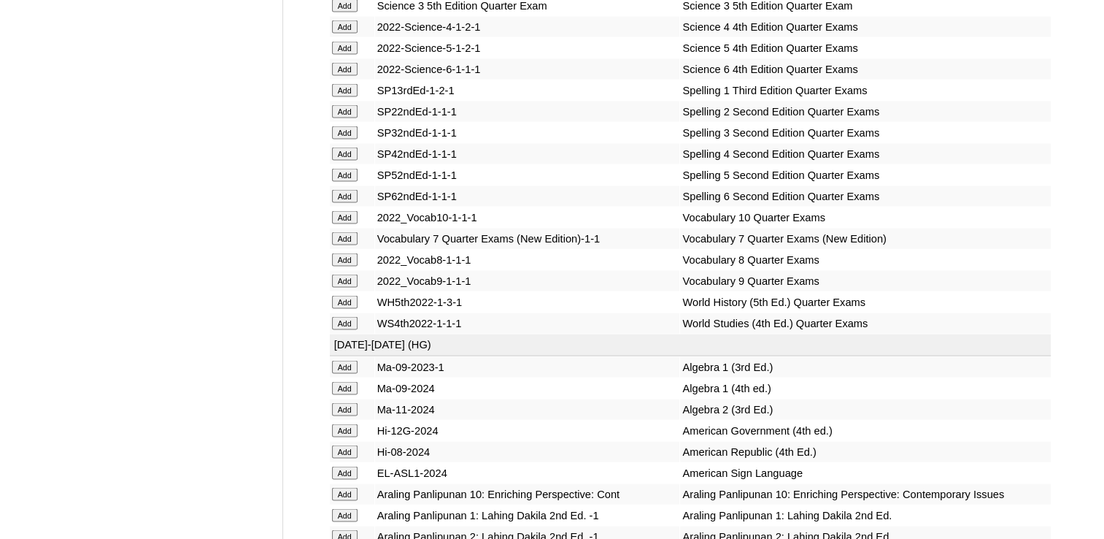
scroll to position [5954, 0]
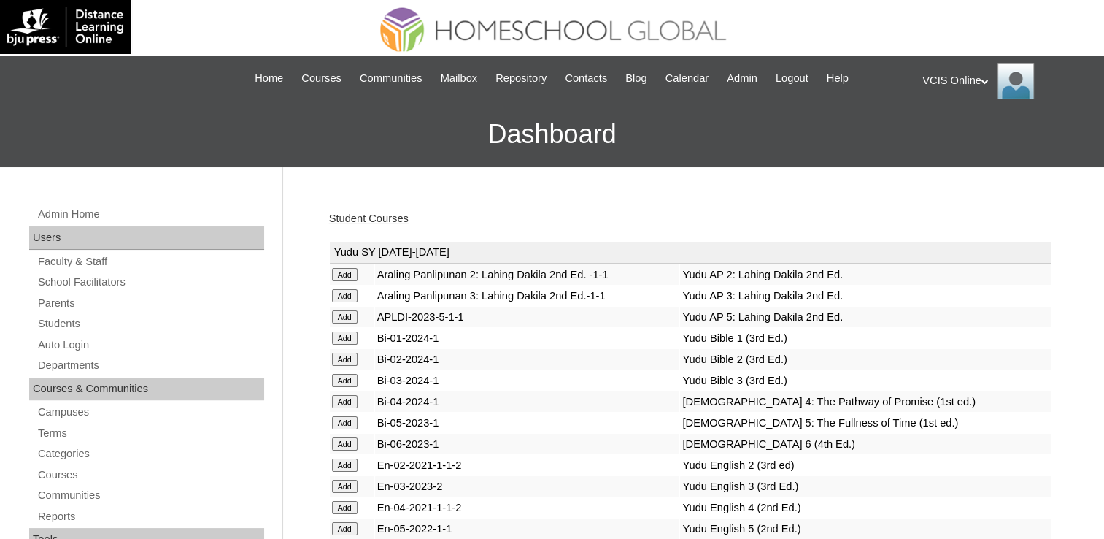
click at [369, 213] on link "Student Courses" at bounding box center [369, 218] width 80 height 12
